Goal: Navigation & Orientation: Find specific page/section

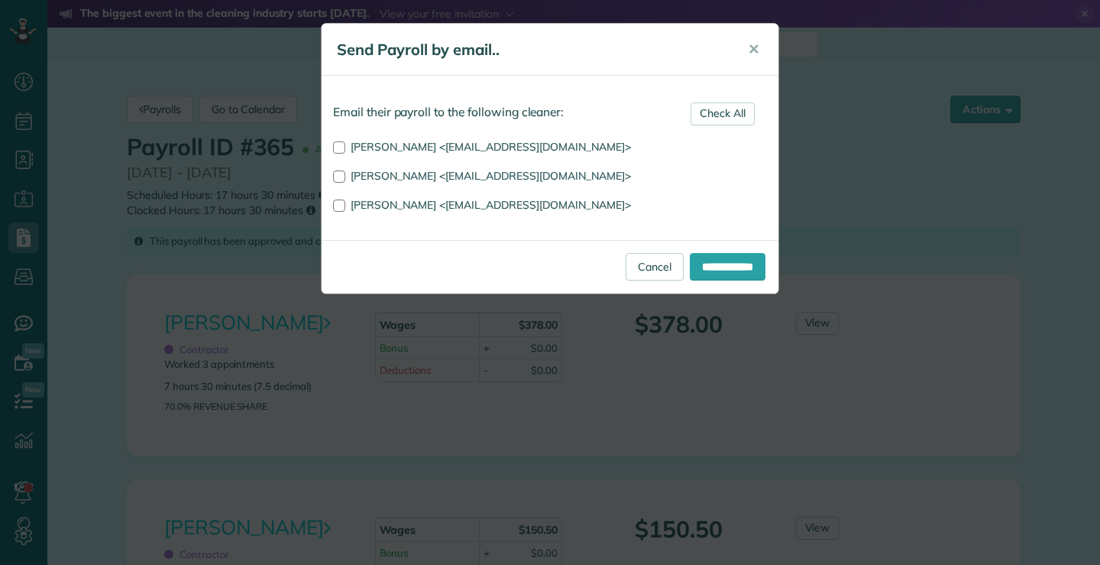
scroll to position [7, 7]
click at [650, 265] on link "Cancel" at bounding box center [655, 267] width 58 height 28
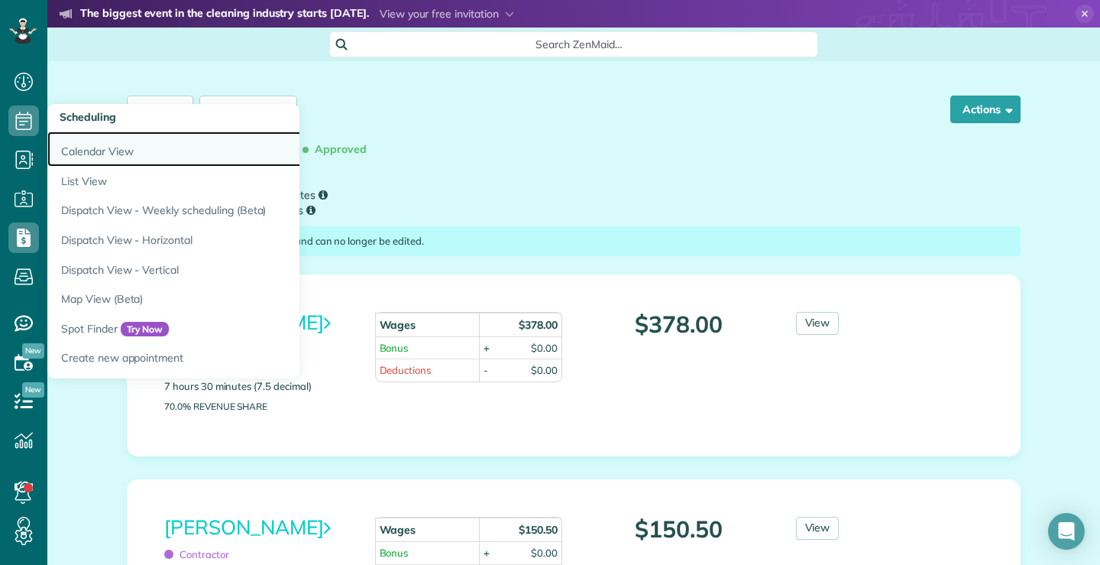
click at [81, 148] on link "Calendar View" at bounding box center [238, 148] width 382 height 35
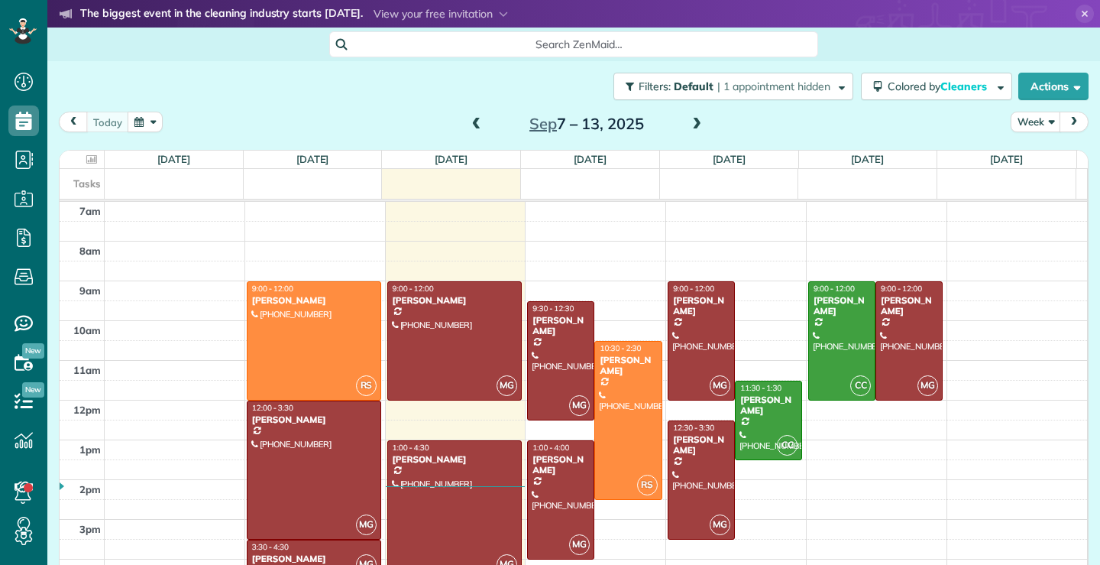
scroll to position [7, 7]
click at [692, 123] on span at bounding box center [697, 125] width 17 height 14
